Goal: Information Seeking & Learning: Learn about a topic

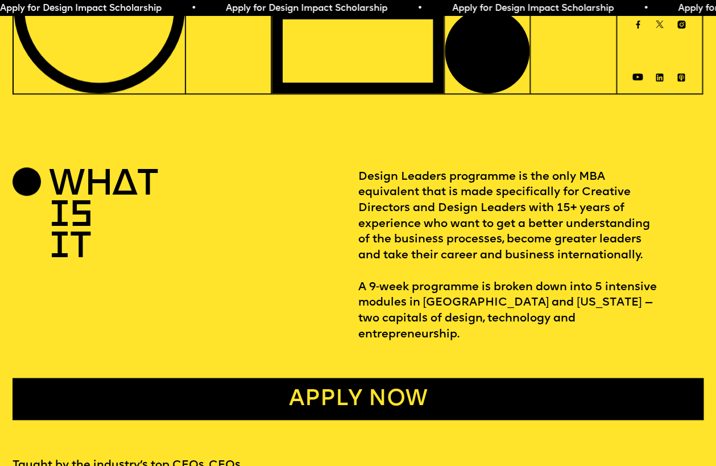
scroll to position [287, 0]
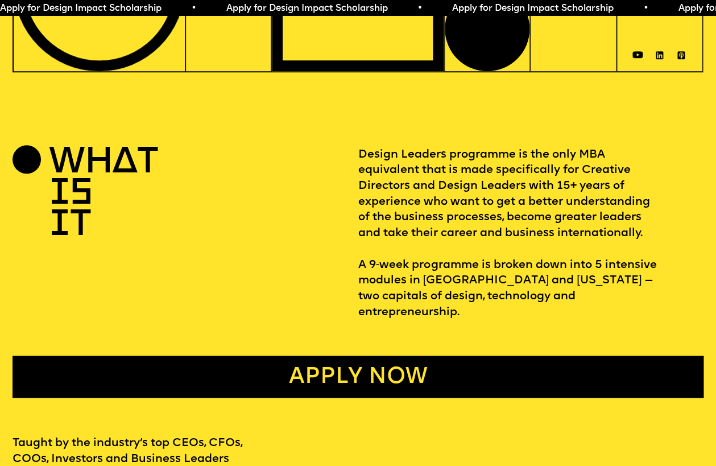
click at [426, 163] on p "Design Leaders programme is the only MBA equivalent that is made specifically f…" at bounding box center [531, 233] width 346 height 173
click at [566, 160] on p "Design Leaders programme is the only MBA equivalent that is made specifically f…" at bounding box center [531, 233] width 346 height 173
click at [599, 158] on p "Design Leaders programme is the only MBA equivalent that is made specifically f…" at bounding box center [531, 233] width 346 height 173
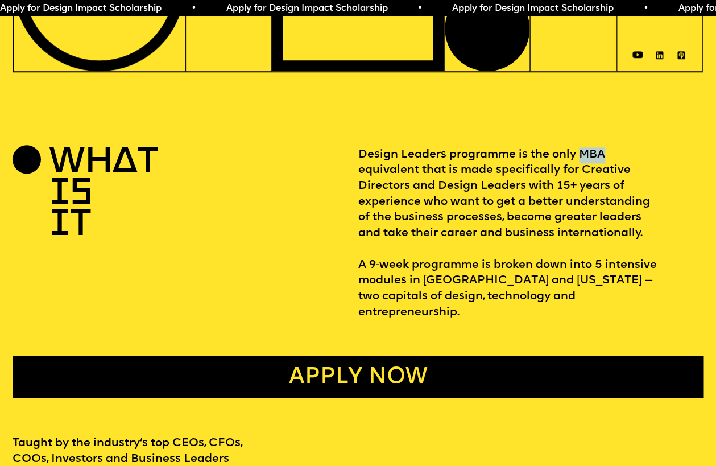
click at [599, 158] on p "Design Leaders programme is the only MBA equivalent that is made specifically f…" at bounding box center [531, 233] width 346 height 173
click at [461, 171] on p "Design Leaders programme is the only MBA equivalent that is made specifically f…" at bounding box center [531, 233] width 346 height 173
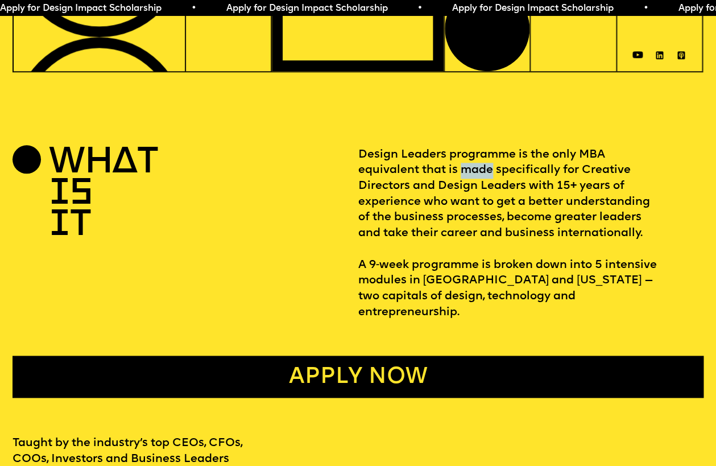
click at [461, 171] on p "Design Leaders programme is the only MBA equivalent that is made specifically f…" at bounding box center [531, 233] width 346 height 173
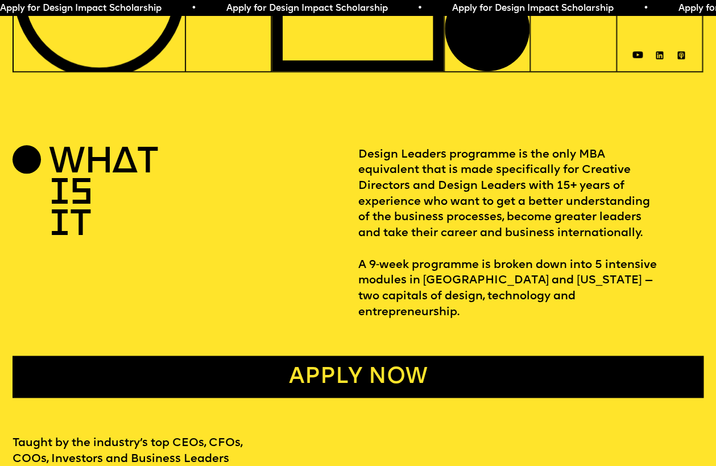
click at [566, 184] on p "Design Leaders programme is the only MBA equivalent that is made specifically f…" at bounding box center [531, 233] width 346 height 173
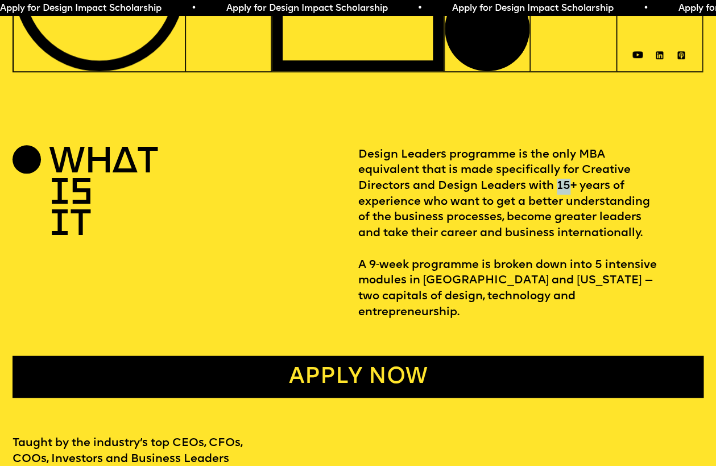
click at [566, 184] on p "Design Leaders programme is the only MBA equivalent that is made specifically f…" at bounding box center [531, 233] width 346 height 173
click at [454, 192] on p "Design Leaders programme is the only MBA equivalent that is made specifically f…" at bounding box center [531, 233] width 346 height 173
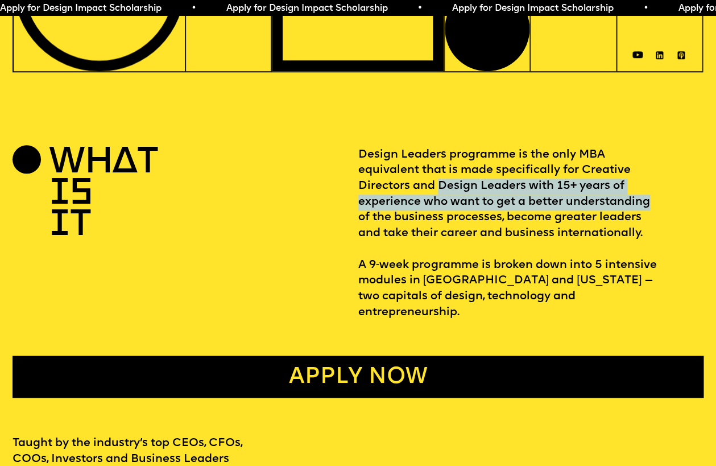
drag, startPoint x: 454, startPoint y: 192, endPoint x: 594, endPoint y: 210, distance: 140.4
click at [594, 210] on p "Design Leaders programme is the only MBA equivalent that is made specifically f…" at bounding box center [531, 233] width 346 height 173
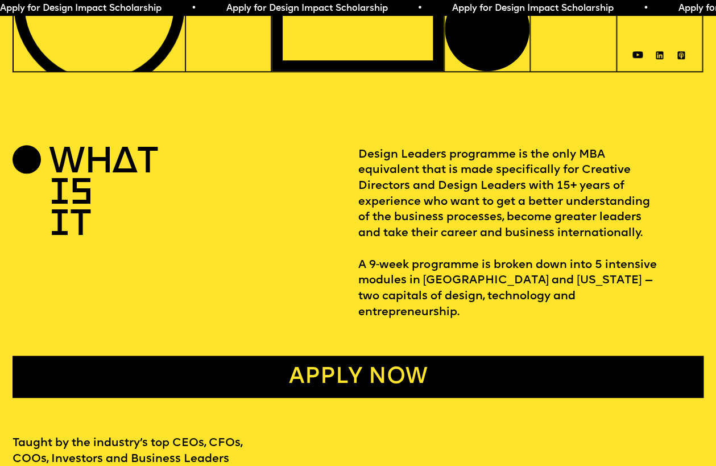
click at [491, 169] on p "Design Leaders programme is the only MBA equivalent that is made specifically f…" at bounding box center [531, 233] width 346 height 173
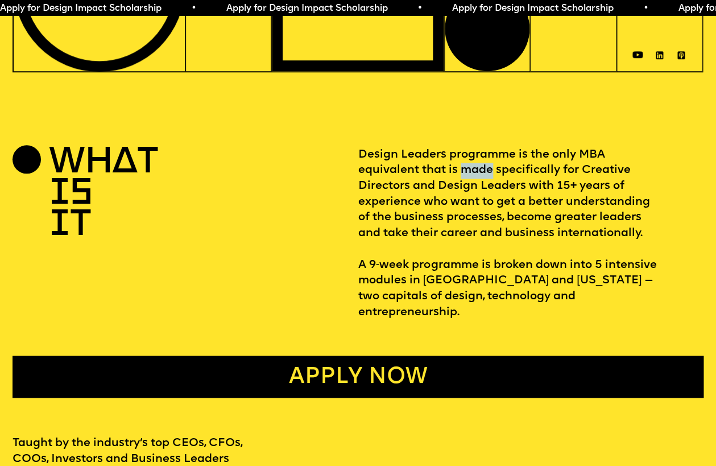
click at [491, 169] on p "Design Leaders programme is the only MBA equivalent that is made specifically f…" at bounding box center [531, 233] width 346 height 173
click at [520, 172] on p "Design Leaders programme is the only MBA equivalent that is made specifically f…" at bounding box center [531, 233] width 346 height 173
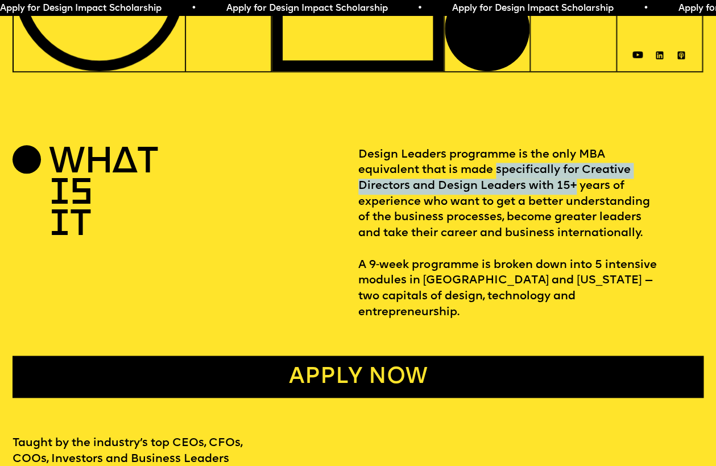
drag, startPoint x: 520, startPoint y: 172, endPoint x: 571, endPoint y: 193, distance: 55.3
click at [571, 193] on p "Design Leaders programme is the only MBA equivalent that is made specifically f…" at bounding box center [531, 233] width 346 height 173
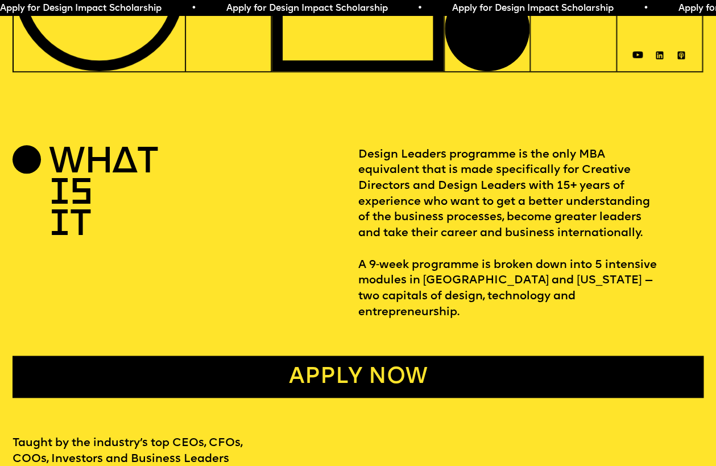
click at [576, 210] on p "Design Leaders programme is the only MBA equivalent that is made specifically f…" at bounding box center [531, 233] width 346 height 173
click at [566, 210] on p "Design Leaders programme is the only MBA equivalent that is made specifically f…" at bounding box center [531, 233] width 346 height 173
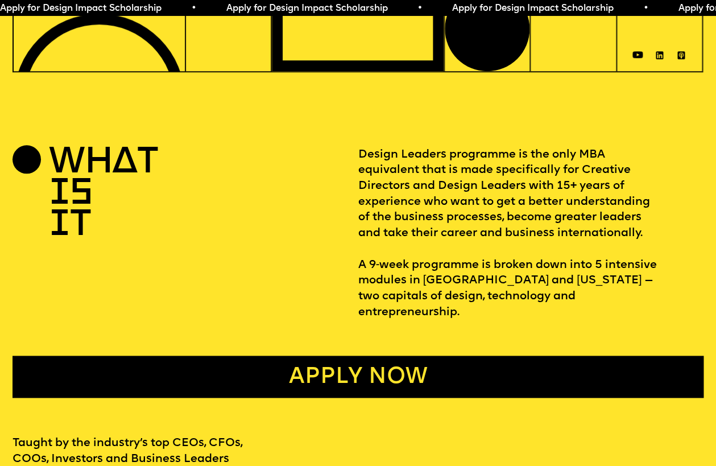
click at [475, 222] on p "Design Leaders programme is the only MBA equivalent that is made specifically f…" at bounding box center [531, 233] width 346 height 173
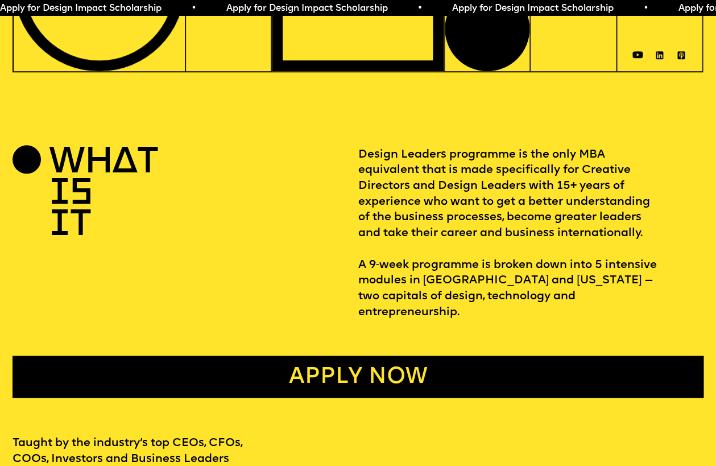
click at [459, 233] on p "Design Leaders programme is the only MBA equivalent that is made specifically f…" at bounding box center [531, 233] width 346 height 173
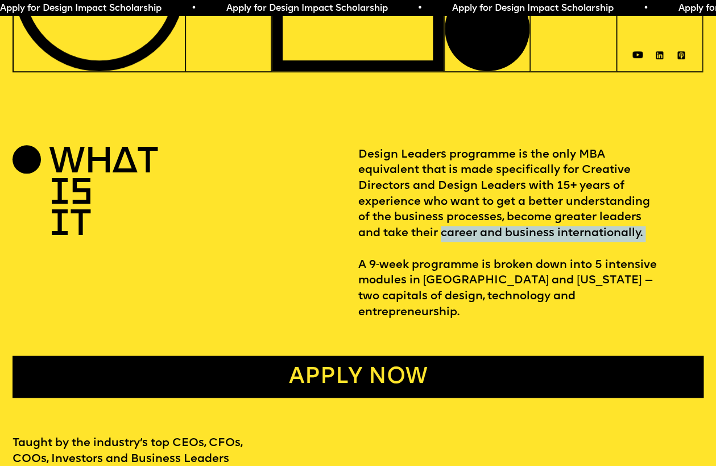
drag, startPoint x: 459, startPoint y: 233, endPoint x: 551, endPoint y: 254, distance: 93.8
click at [551, 254] on p "Design Leaders programme is the only MBA equivalent that is made specifically f…" at bounding box center [531, 233] width 346 height 173
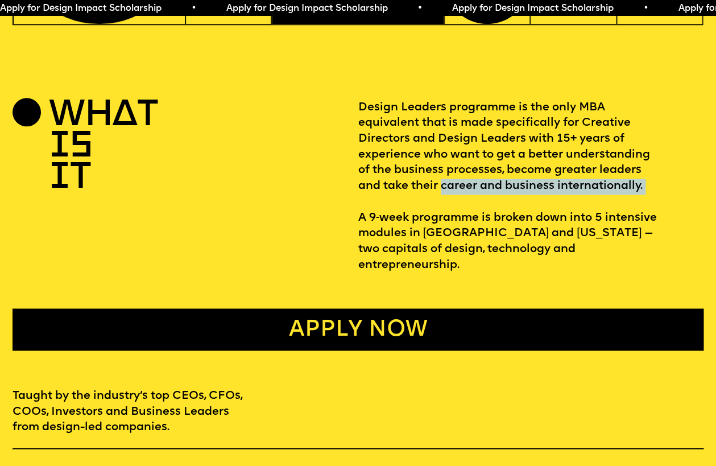
scroll to position [338, 0]
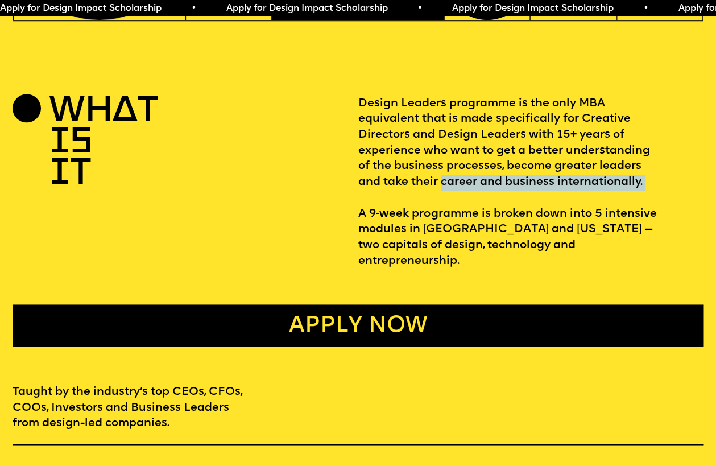
click at [525, 210] on p "Design Leaders programme is the only MBA equivalent that is made specifically f…" at bounding box center [531, 182] width 346 height 173
click at [486, 232] on p "Design Leaders programme is the only MBA equivalent that is made specifically f…" at bounding box center [531, 182] width 346 height 173
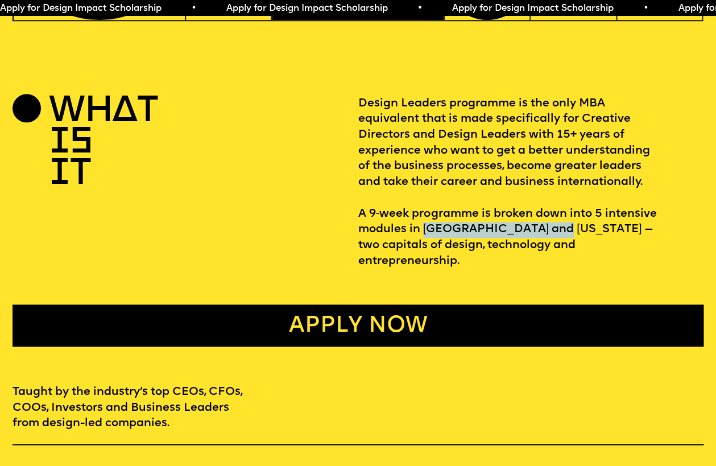
drag, startPoint x: 486, startPoint y: 232, endPoint x: 567, endPoint y: 234, distance: 81.9
click at [567, 234] on p "Design Leaders programme is the only MBA equivalent that is made specifically f…" at bounding box center [531, 182] width 346 height 173
click at [579, 104] on p "Design Leaders programme is the only MBA equivalent that is made specifically f…" at bounding box center [531, 182] width 346 height 173
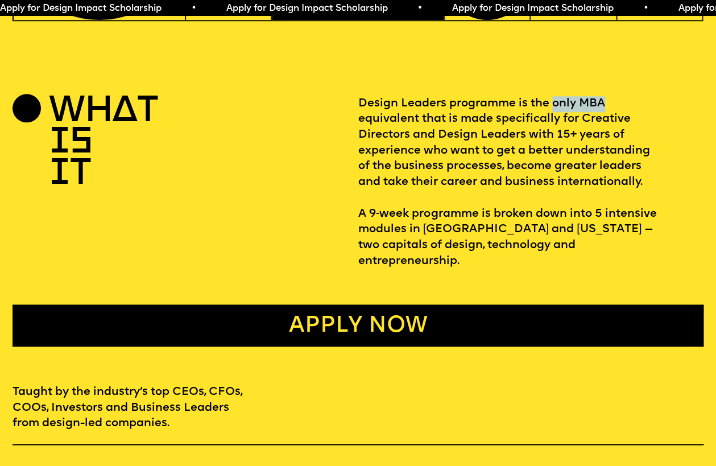
drag, startPoint x: 579, startPoint y: 104, endPoint x: 595, endPoint y: 105, distance: 15.9
click at [595, 105] on p "Design Leaders programme is the only MBA equivalent that is made specifically f…" at bounding box center [531, 182] width 346 height 173
click at [575, 239] on p "Design Leaders programme is the only MBA equivalent that is made specifically f…" at bounding box center [531, 182] width 346 height 173
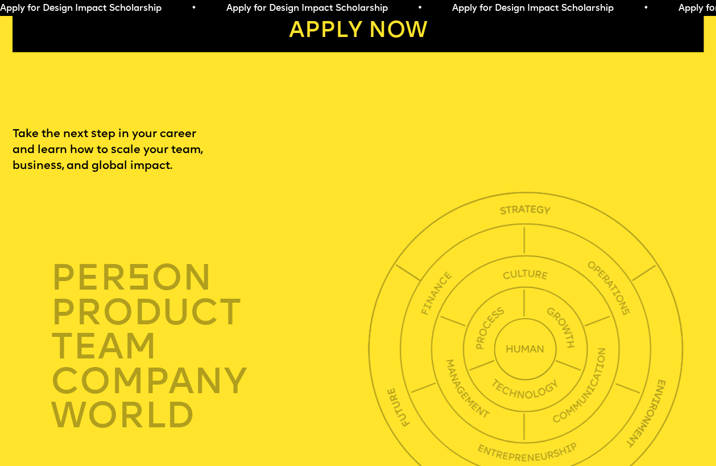
scroll to position [2379, 0]
